Goal: Information Seeking & Learning: Learn about a topic

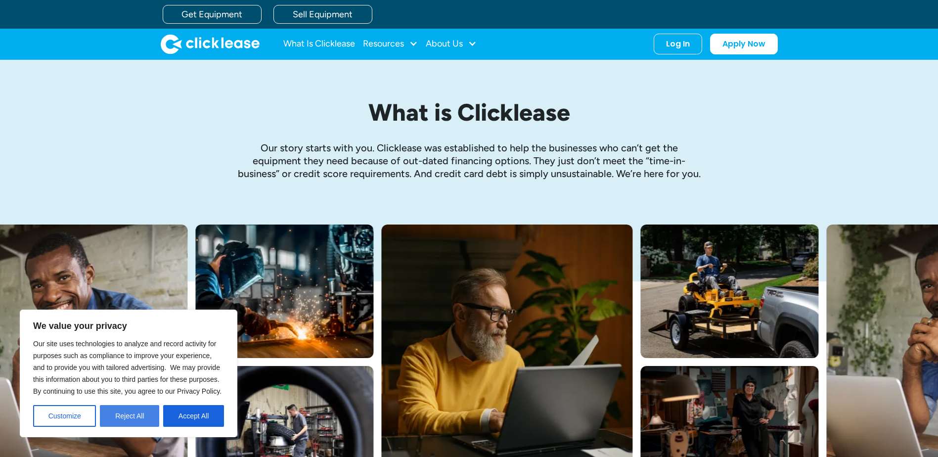
click at [139, 413] on button "Reject All" at bounding box center [129, 416] width 59 height 22
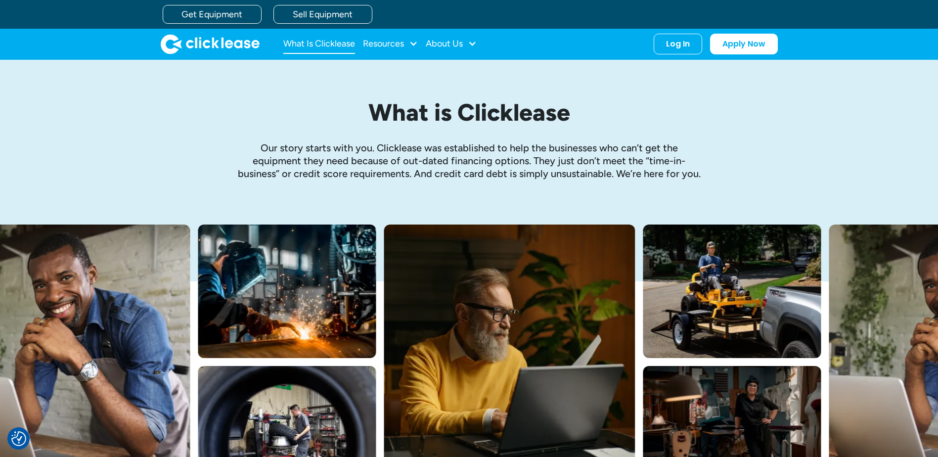
click at [321, 43] on link "What Is Clicklease" at bounding box center [319, 44] width 72 height 20
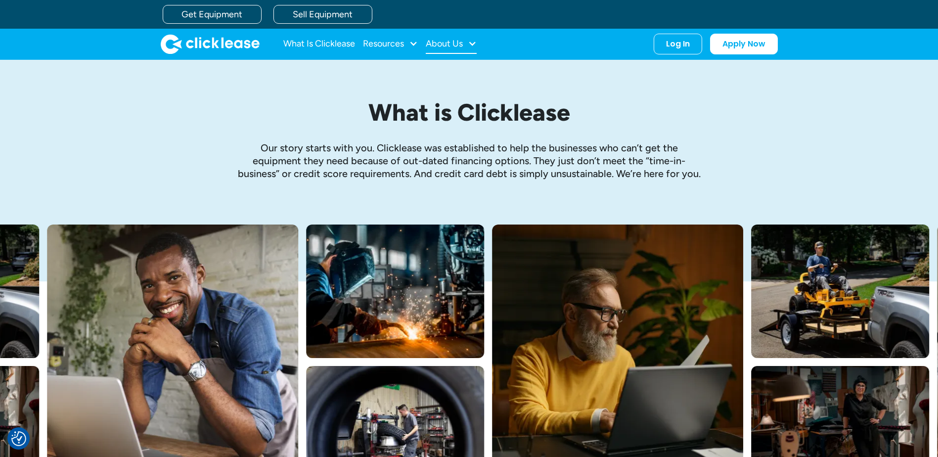
click at [460, 44] on div "About Us" at bounding box center [444, 44] width 37 height 0
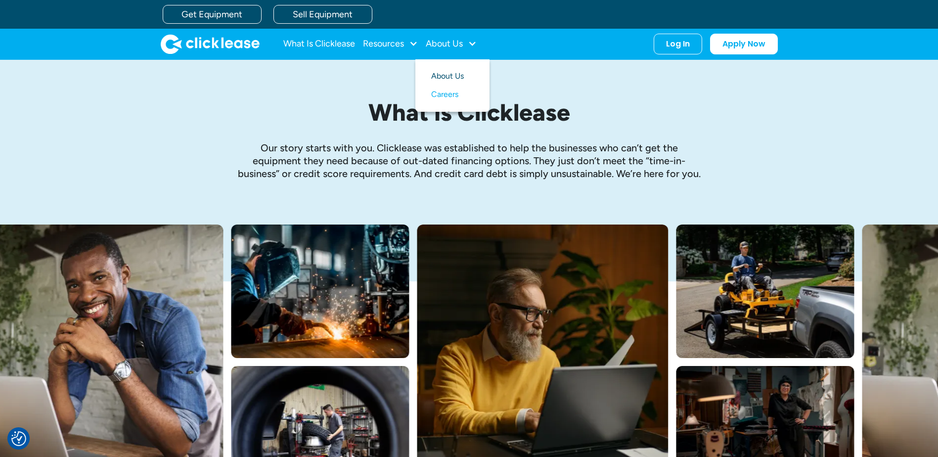
click at [458, 76] on link "About Us" at bounding box center [452, 76] width 43 height 18
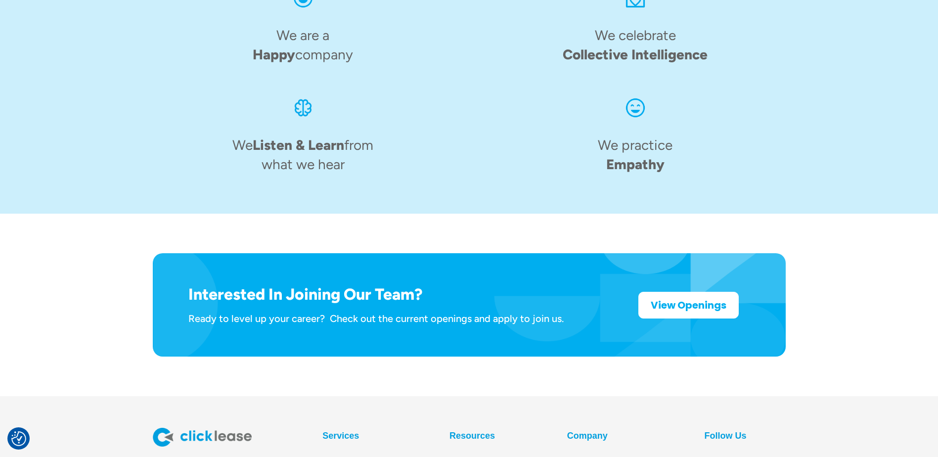
scroll to position [1533, 0]
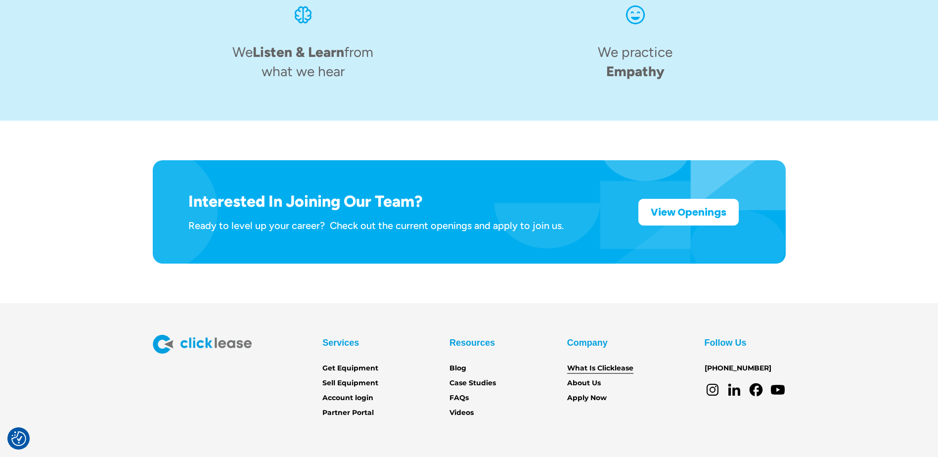
click at [616, 363] on link "What Is Clicklease" at bounding box center [600, 368] width 66 height 11
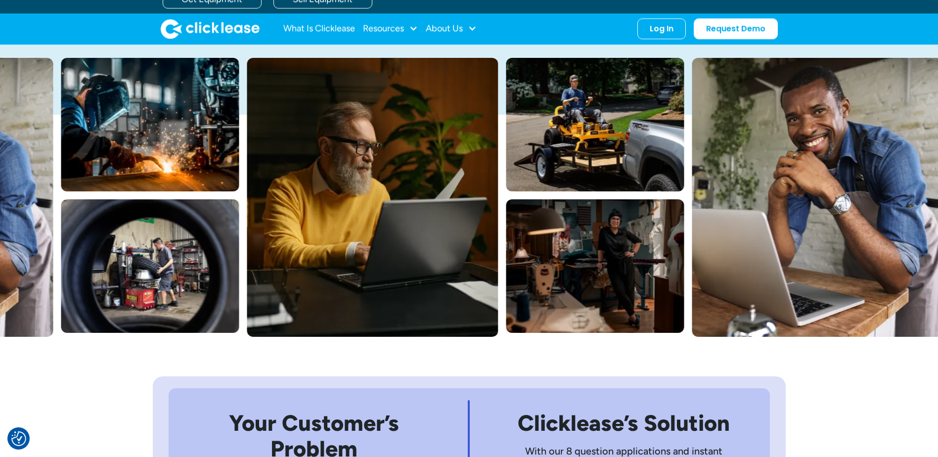
scroll to position [148, 0]
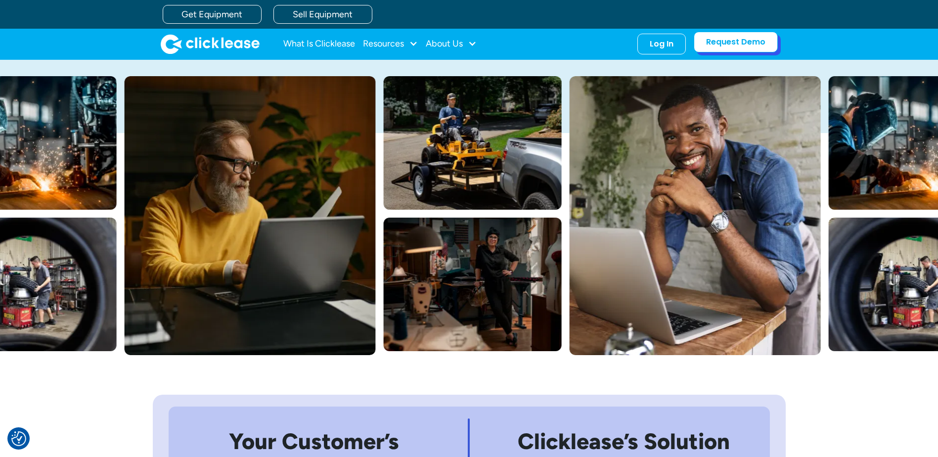
click at [773, 44] on link "Request Demo" at bounding box center [736, 42] width 84 height 21
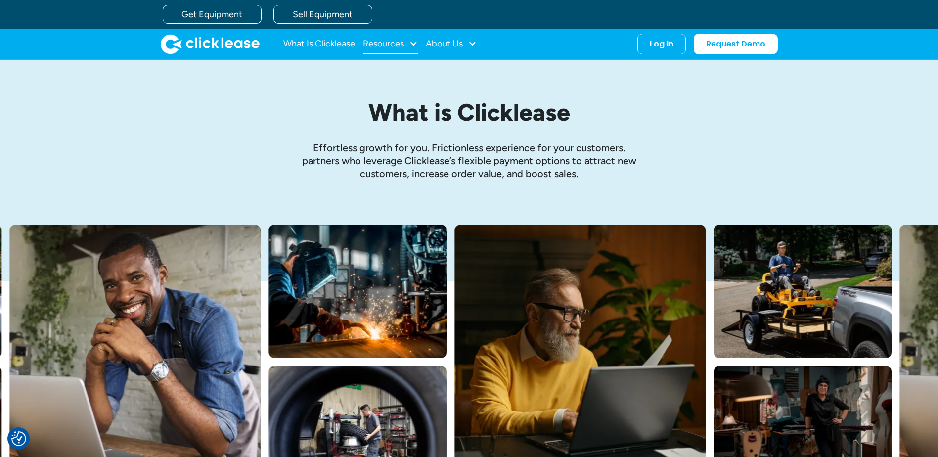
click at [384, 44] on div "Resources" at bounding box center [383, 44] width 41 height 0
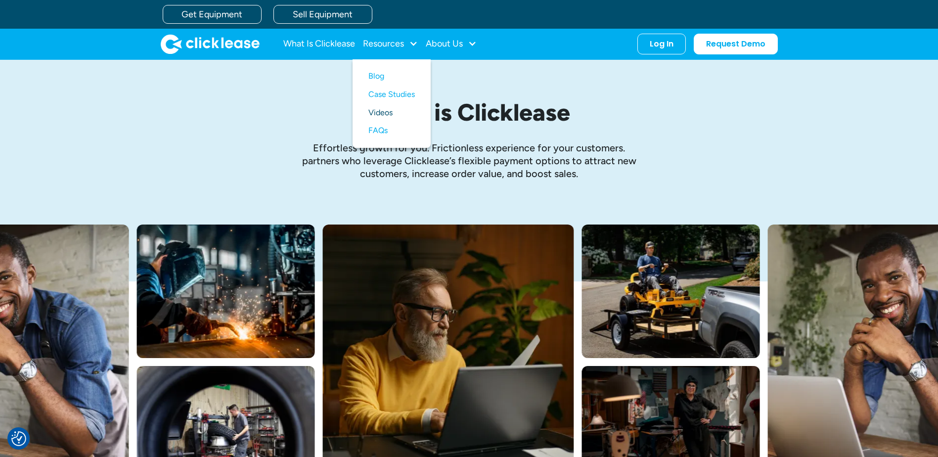
click at [385, 110] on link "Videos" at bounding box center [391, 113] width 46 height 18
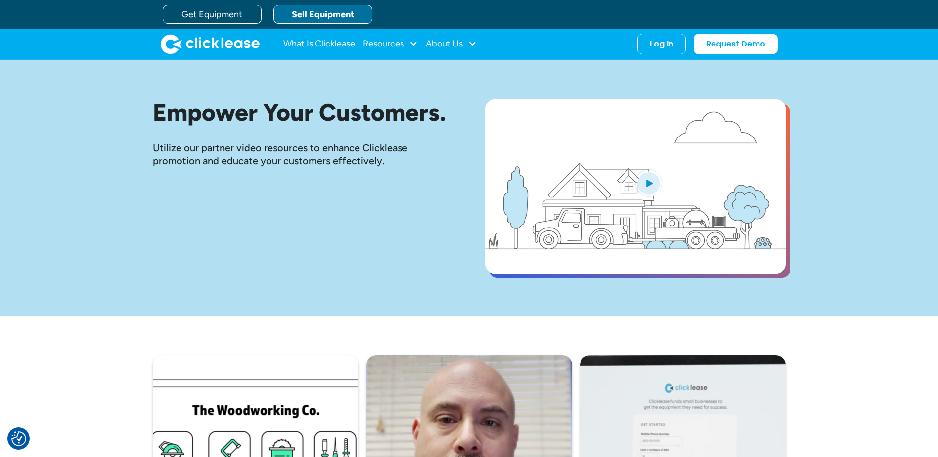
click at [315, 11] on link "Sell Equipment" at bounding box center [322, 14] width 99 height 19
